Goal: Book appointment/travel/reservation

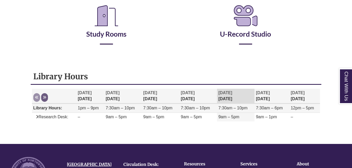
scroll to position [131, 0]
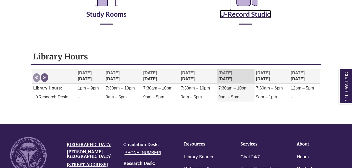
click at [253, 18] on link "U-Record Studio" at bounding box center [245, 7] width 51 height 21
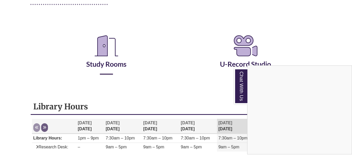
scroll to position [52, 0]
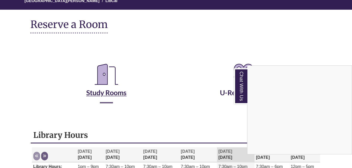
drag, startPoint x: 102, startPoint y: 58, endPoint x: 108, endPoint y: 71, distance: 14.3
click at [102, 59] on div "Chat With Us" at bounding box center [176, 84] width 352 height 168
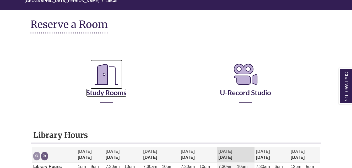
click at [110, 75] on icon "Reserve a Room" at bounding box center [106, 74] width 32 height 29
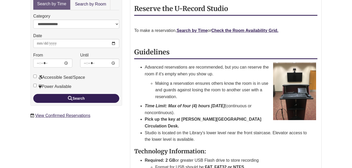
scroll to position [105, 0]
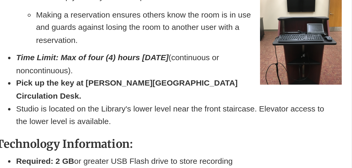
click at [194, 106] on strong "Pick up the key at Berntsen Library Circulation Desk." at bounding box center [203, 109] width 117 height 11
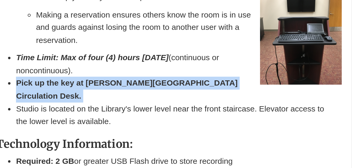
click at [194, 106] on strong "Pick up the key at Berntsen Library Circulation Desk." at bounding box center [203, 109] width 117 height 11
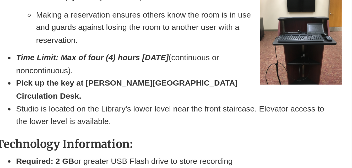
click at [190, 117] on li "Studio is located on the Library's lower level near the front staircase. Elevat…" at bounding box center [231, 123] width 173 height 13
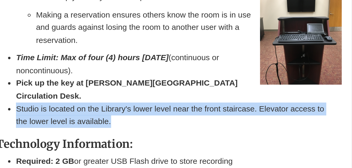
click at [190, 117] on li "Studio is located on the Library's lower level near the front staircase. Elevat…" at bounding box center [231, 123] width 173 height 13
click at [184, 117] on li "Studio is located on the Library's lower level near the front staircase. Elevat…" at bounding box center [231, 123] width 173 height 13
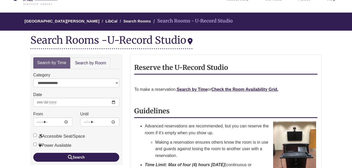
scroll to position [32, 0]
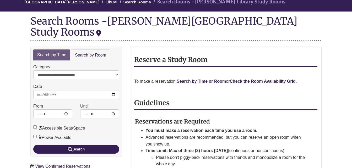
scroll to position [52, 0]
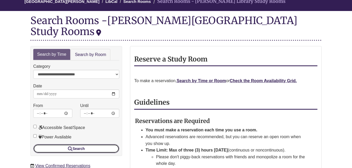
click at [81, 144] on button "Search" at bounding box center [76, 148] width 86 height 9
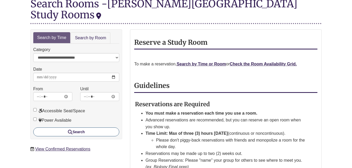
scroll to position [79, 0]
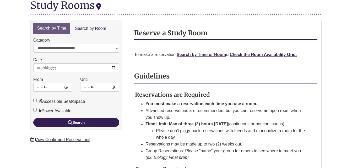
click at [61, 138] on link "View Confirmed Reservations" at bounding box center [62, 140] width 55 height 4
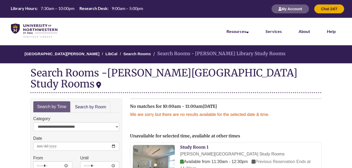
drag, startPoint x: 102, startPoint y: 95, endPoint x: 101, endPoint y: 67, distance: 28.3
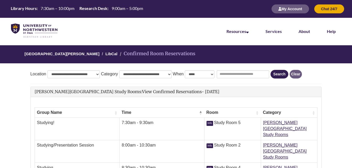
scroll to position [131, 0]
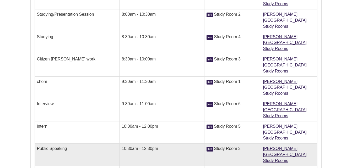
drag, startPoint x: 0, startPoint y: 0, endPoint x: 57, endPoint y: 107, distance: 121.6
click at [57, 144] on td "Public Speaking" at bounding box center [77, 155] width 85 height 23
drag, startPoint x: 57, startPoint y: 107, endPoint x: 75, endPoint y: 115, distance: 19.7
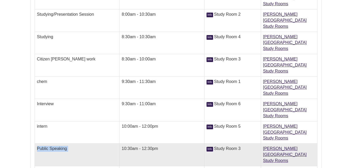
click at [76, 144] on td "Public Speaking" at bounding box center [77, 155] width 85 height 23
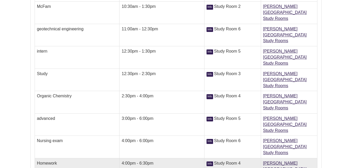
scroll to position [314, 0]
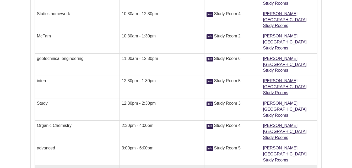
drag, startPoint x: 84, startPoint y: 85, endPoint x: 83, endPoint y: 78, distance: 7.1
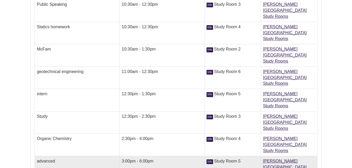
drag, startPoint x: 91, startPoint y: 90, endPoint x: 89, endPoint y: 80, distance: 10.3
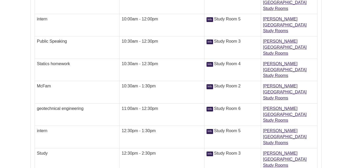
drag, startPoint x: 89, startPoint y: 84, endPoint x: 89, endPoint y: 73, distance: 11.0
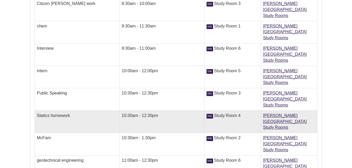
scroll to position [55, 0]
